Goal: Use online tool/utility: Utilize a website feature to perform a specific function

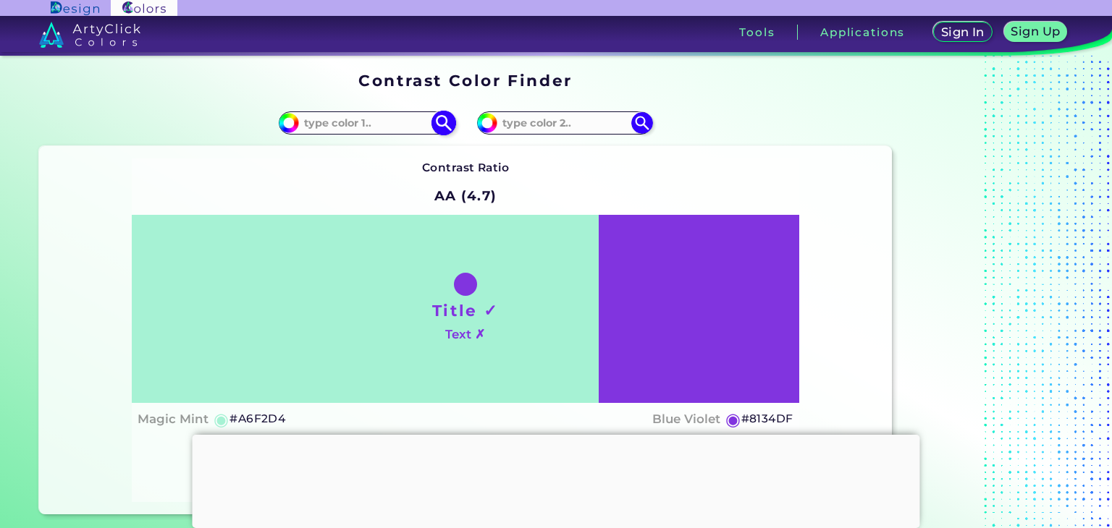
click at [295, 125] on input "#a6f2d4" at bounding box center [287, 121] width 18 height 18
type input "#afa6f2"
type input "#AFA6F2"
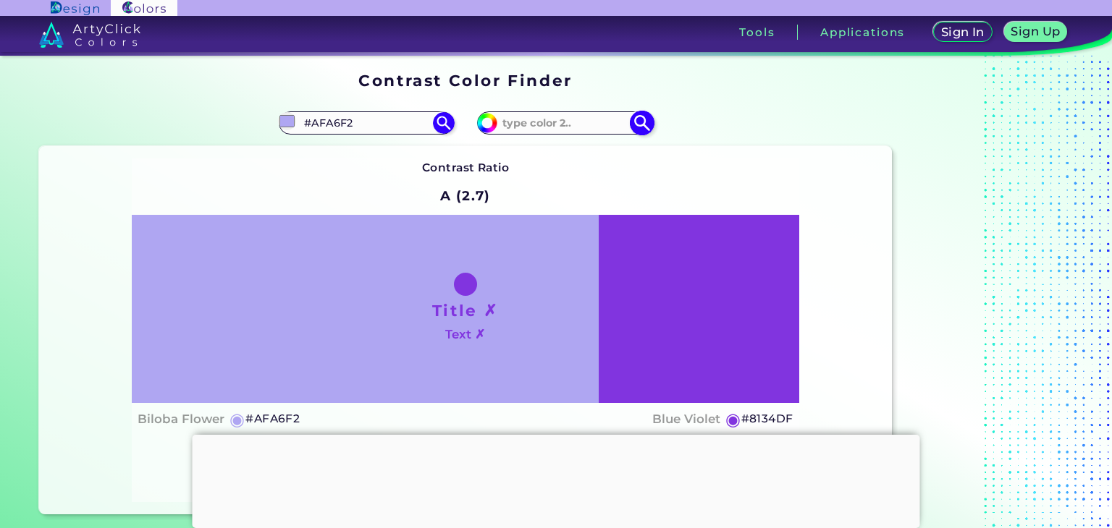
type input "#afa6f2"
click at [639, 123] on img at bounding box center [641, 123] width 25 height 25
click at [640, 124] on img at bounding box center [641, 123] width 25 height 25
click at [579, 122] on input at bounding box center [564, 124] width 135 height 20
paste input "#efebe8"
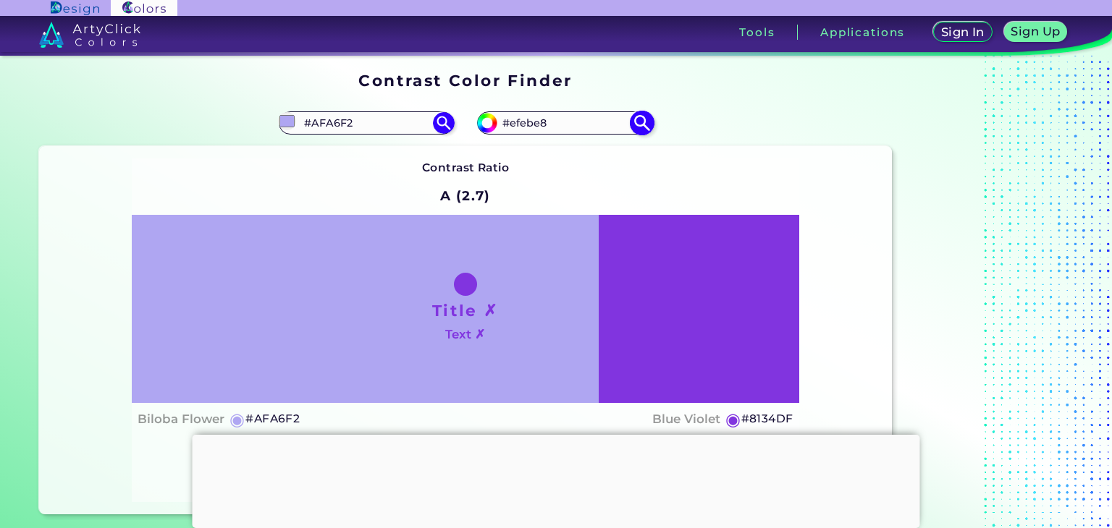
type input "#efebe8"
click at [639, 127] on img at bounding box center [641, 123] width 25 height 25
type input "#efebe8"
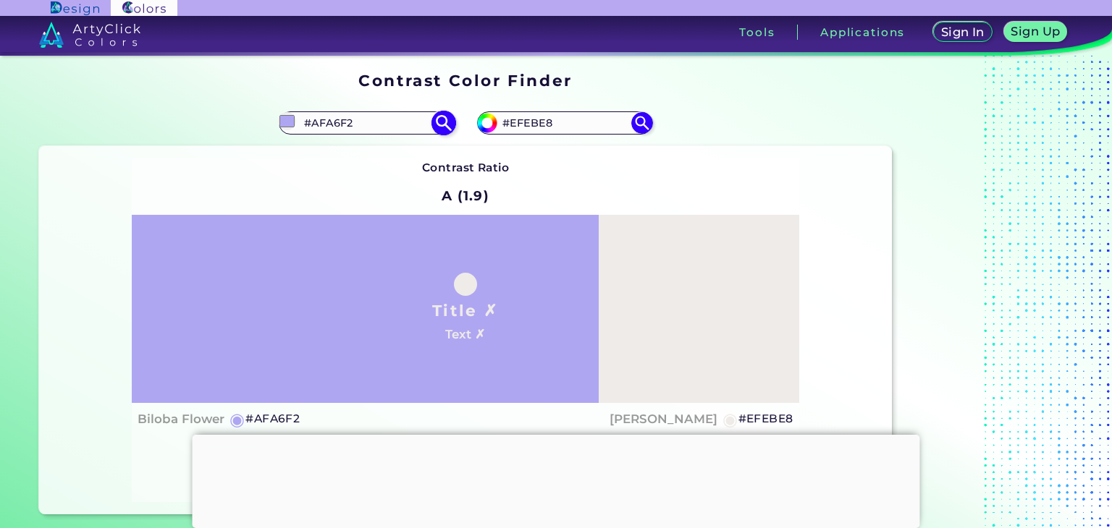
click at [442, 120] on img at bounding box center [443, 123] width 25 height 25
click at [559, 123] on input "#EFEBE8" at bounding box center [564, 124] width 135 height 20
type input "#"
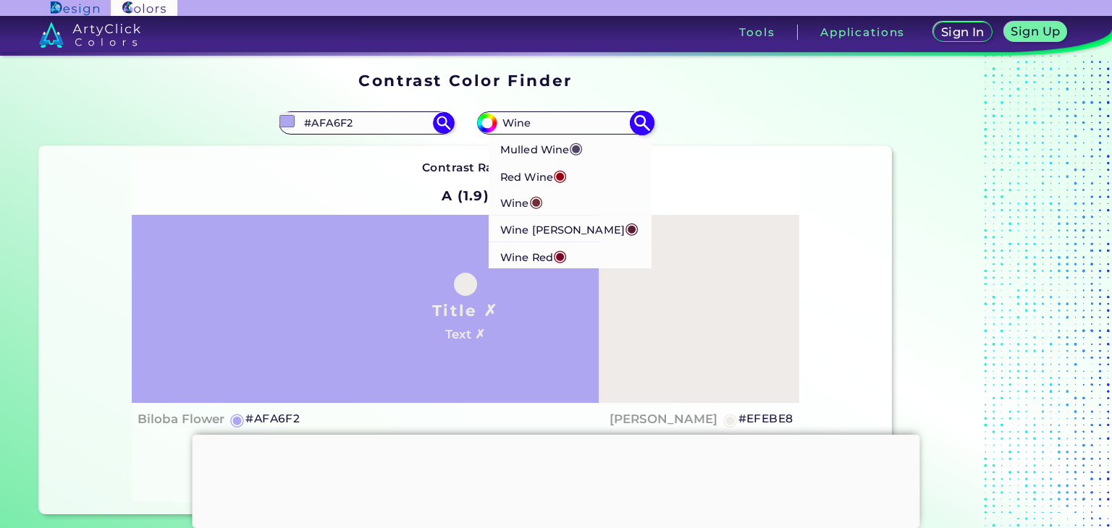
type input "Wine"
click at [525, 229] on p "Wine [PERSON_NAME] ◉" at bounding box center [569, 229] width 138 height 27
type input "#591d35"
type input "#591D35"
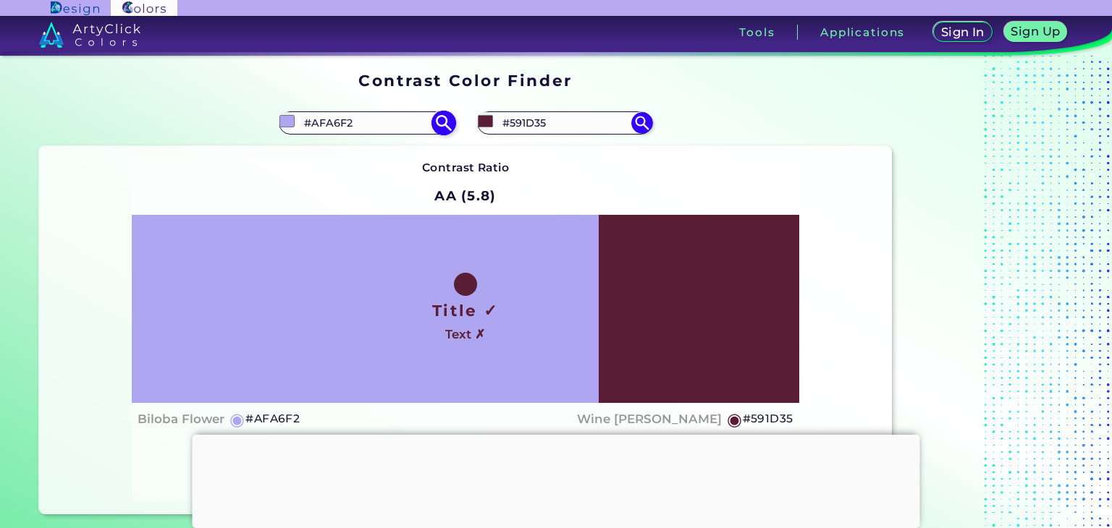
click at [395, 128] on input "#AFA6F2" at bounding box center [366, 124] width 135 height 20
type input "#"
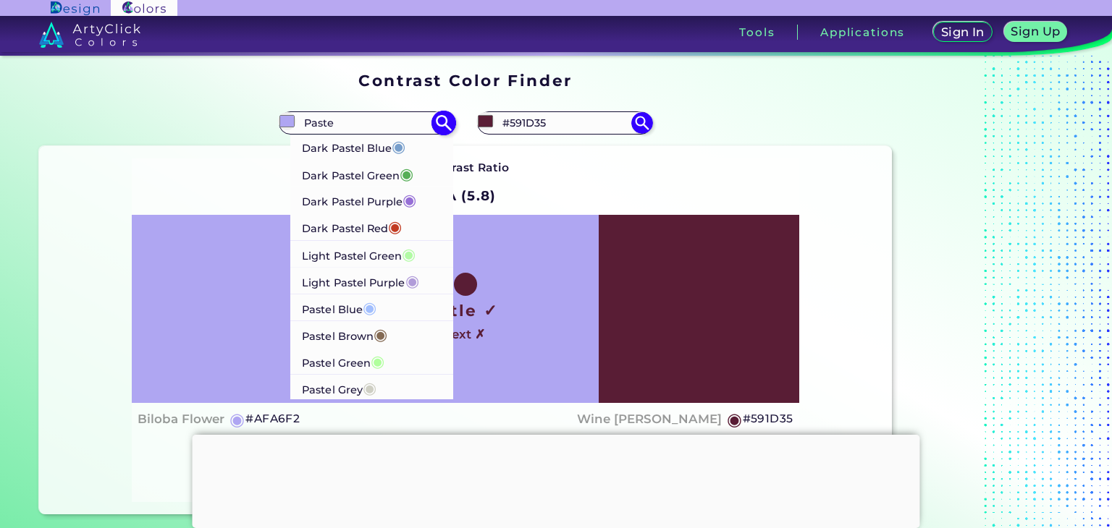
type input "Paste"
click at [371, 149] on p "Dark Pastel Blue ◉" at bounding box center [354, 146] width 104 height 27
type input "#779ecb"
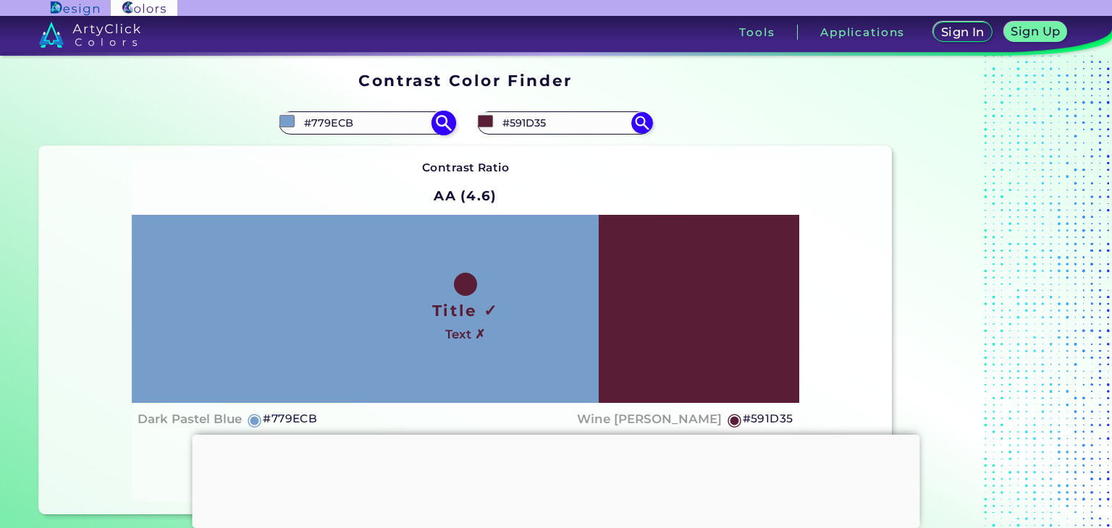
click at [374, 125] on input "#779ECB" at bounding box center [366, 124] width 135 height 20
type input "#"
type input "P"
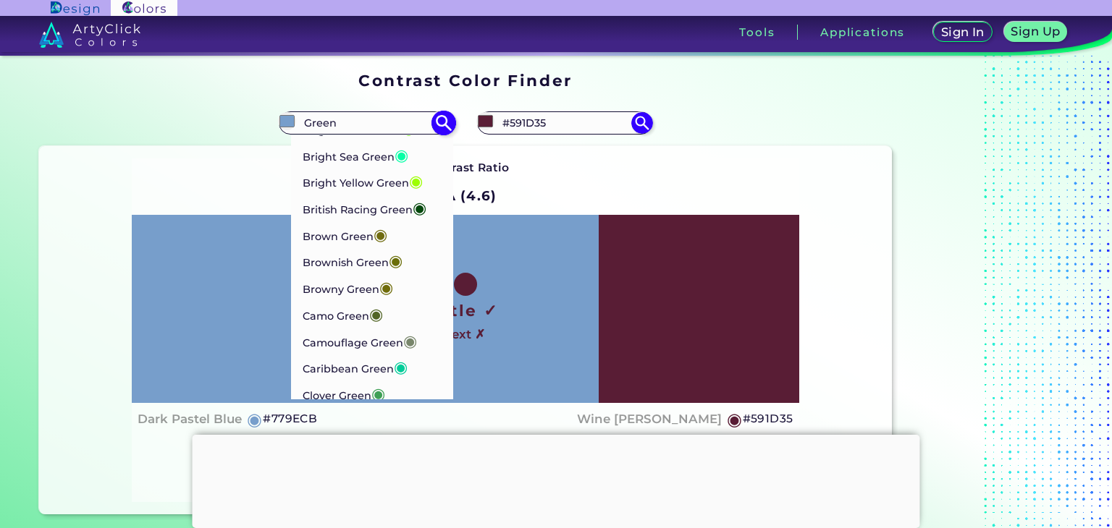
scroll to position [611, 0]
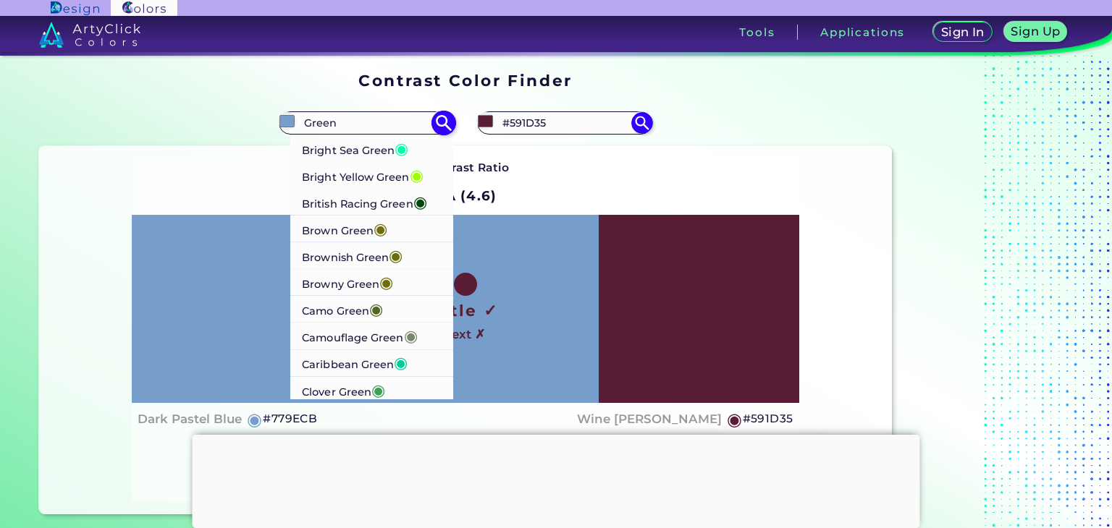
type input "Green"
click at [350, 296] on p "Browny Green ◉" at bounding box center [347, 282] width 91 height 27
type input "#6f6c0a"
type input "#6F6C0A"
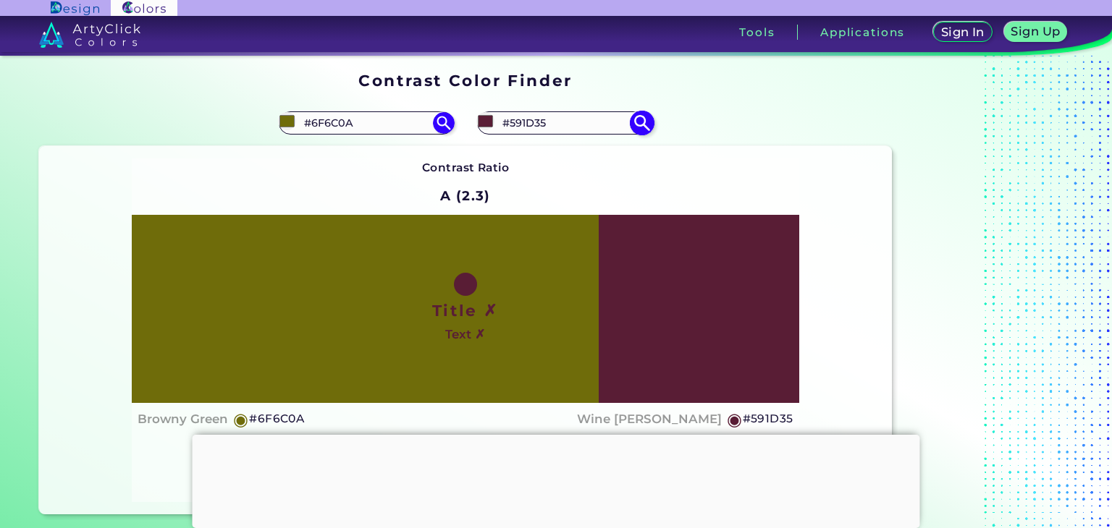
click at [571, 125] on input "#591D35" at bounding box center [564, 124] width 135 height 20
type input "#"
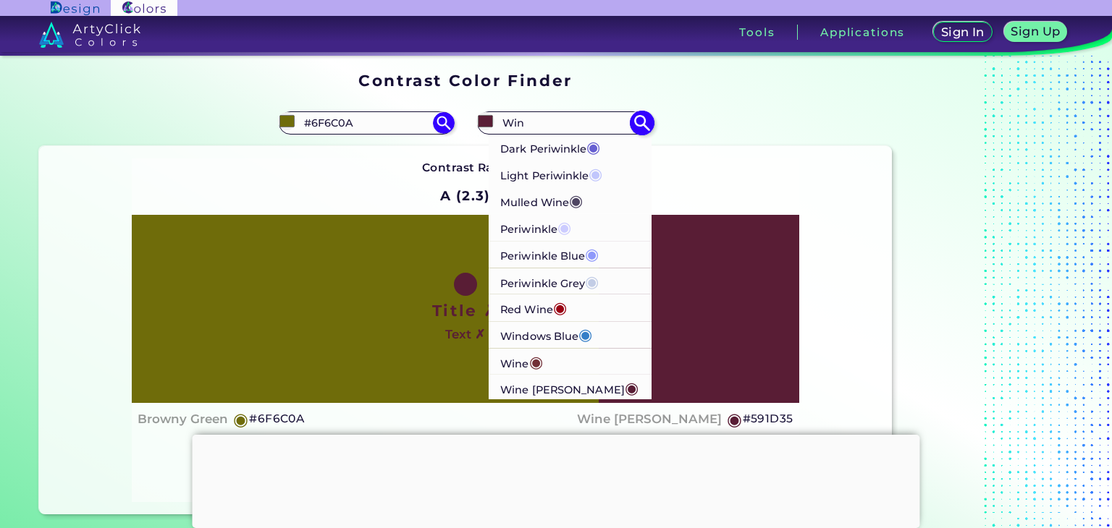
type input "Win"
click at [547, 389] on p "Wine [PERSON_NAME] ◉" at bounding box center [569, 389] width 138 height 27
type input "#591d35"
type input "#591D35"
